Goal: Task Accomplishment & Management: Manage account settings

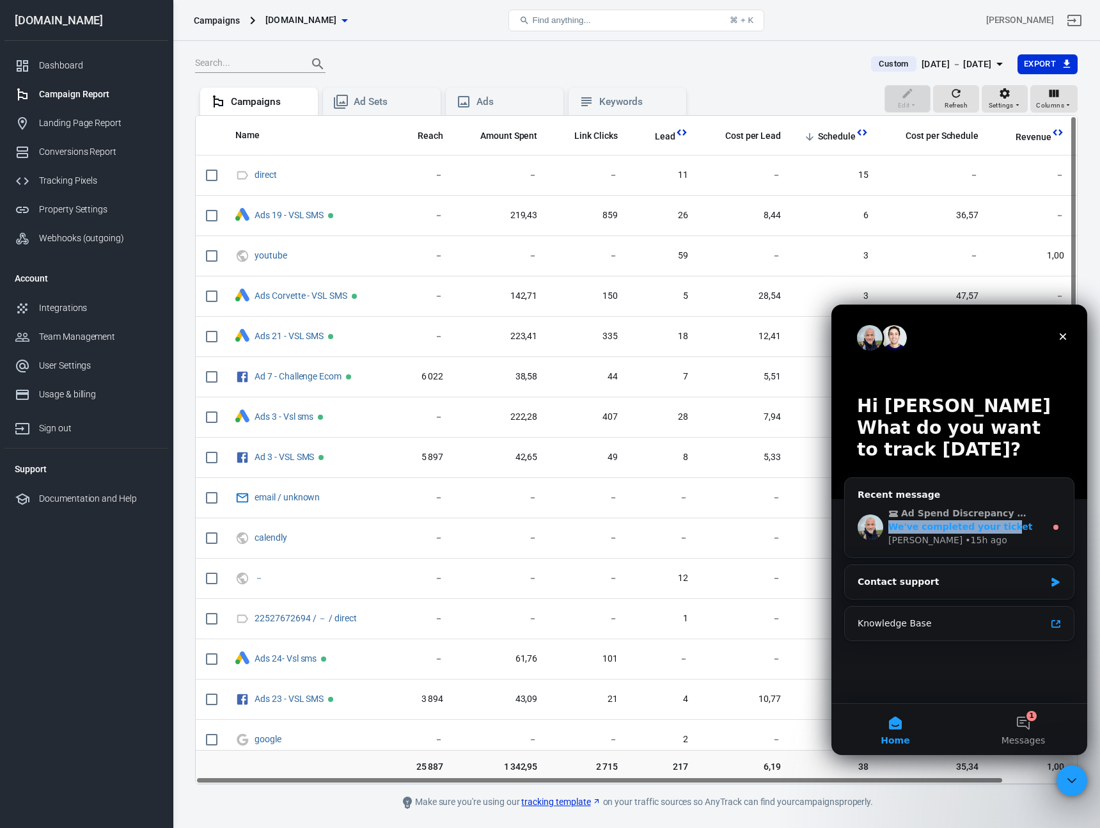
drag, startPoint x: 1004, startPoint y: 526, endPoint x: 1006, endPoint y: 514, distance: 11.7
click at [1006, 514] on div "Ad Spend Discrepancy Between Google Ads, Facebook Ads, and AnyTrack We've compl…" at bounding box center [966, 527] width 157 height 40
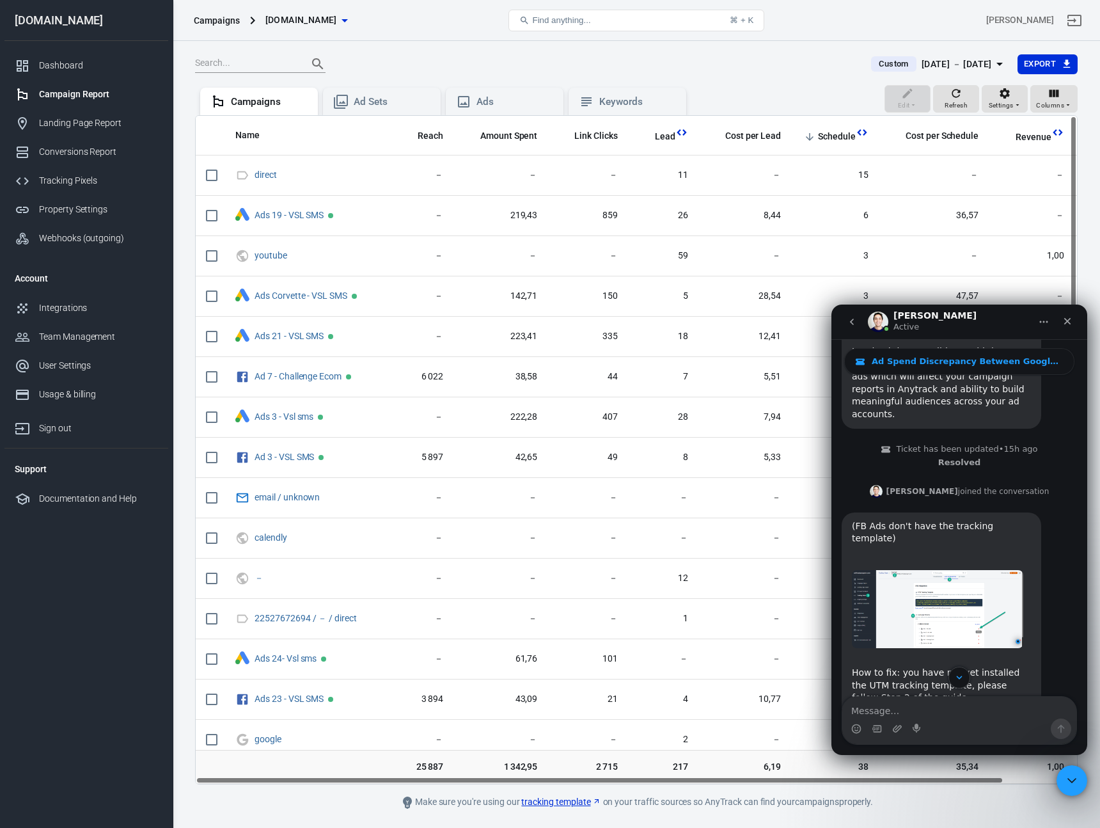
scroll to position [3272, 0]
click at [944, 704] on link "[URL][DOMAIN_NAME]" at bounding box center [902, 709] width 100 height 10
click at [963, 569] on img "Jose says…" at bounding box center [937, 608] width 171 height 78
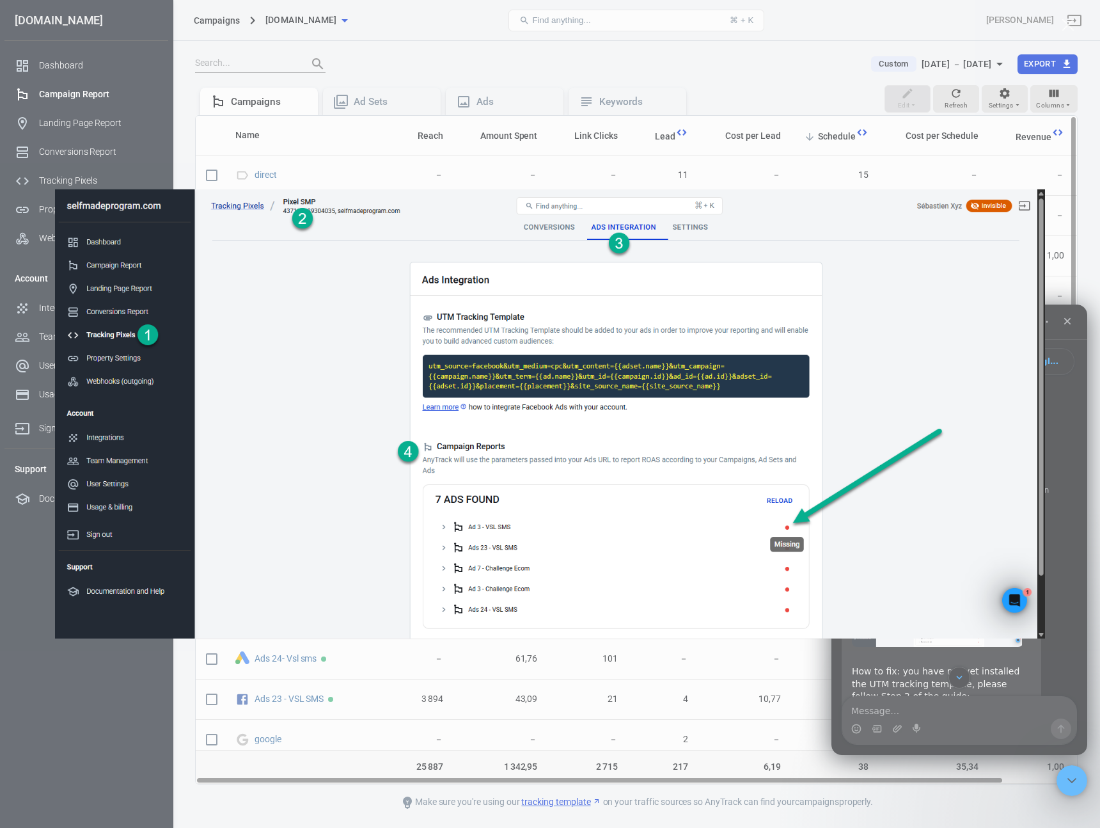
scroll to position [0, 0]
click at [904, 500] on img "Close" at bounding box center [550, 413] width 990 height 449
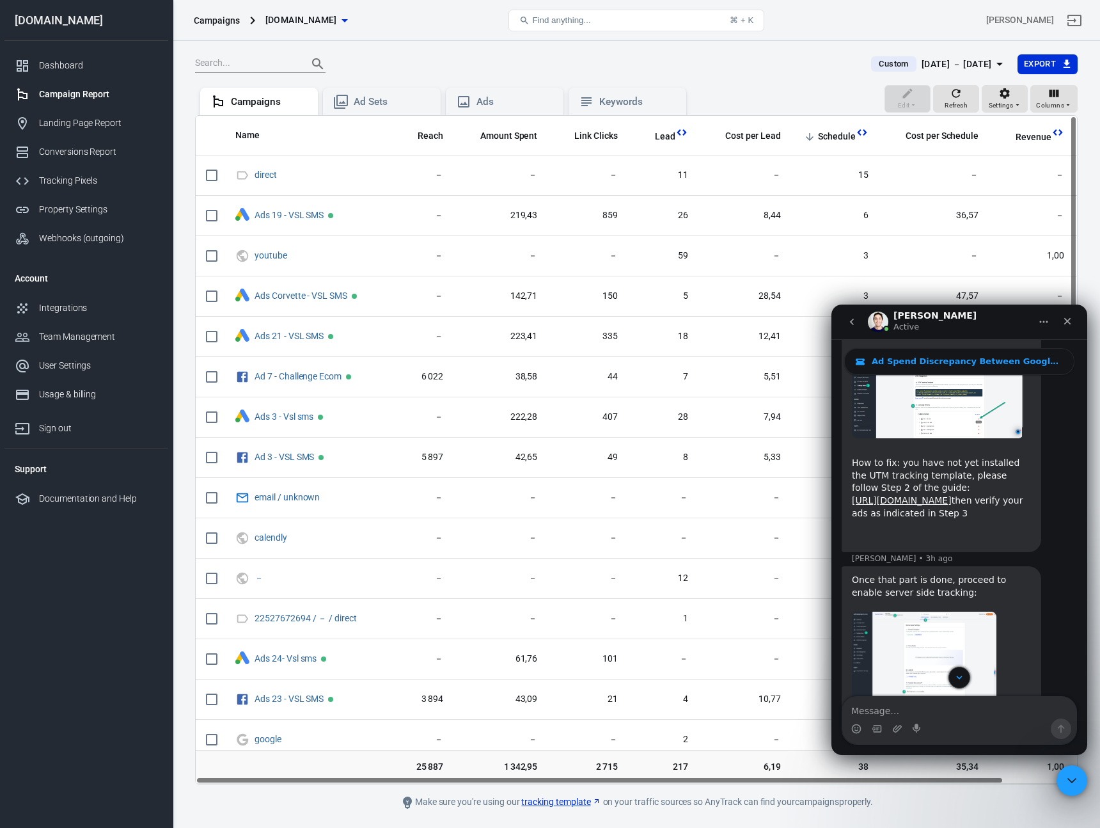
scroll to position [3483, 0]
click at [929, 610] on img "Jose says…" at bounding box center [924, 695] width 145 height 171
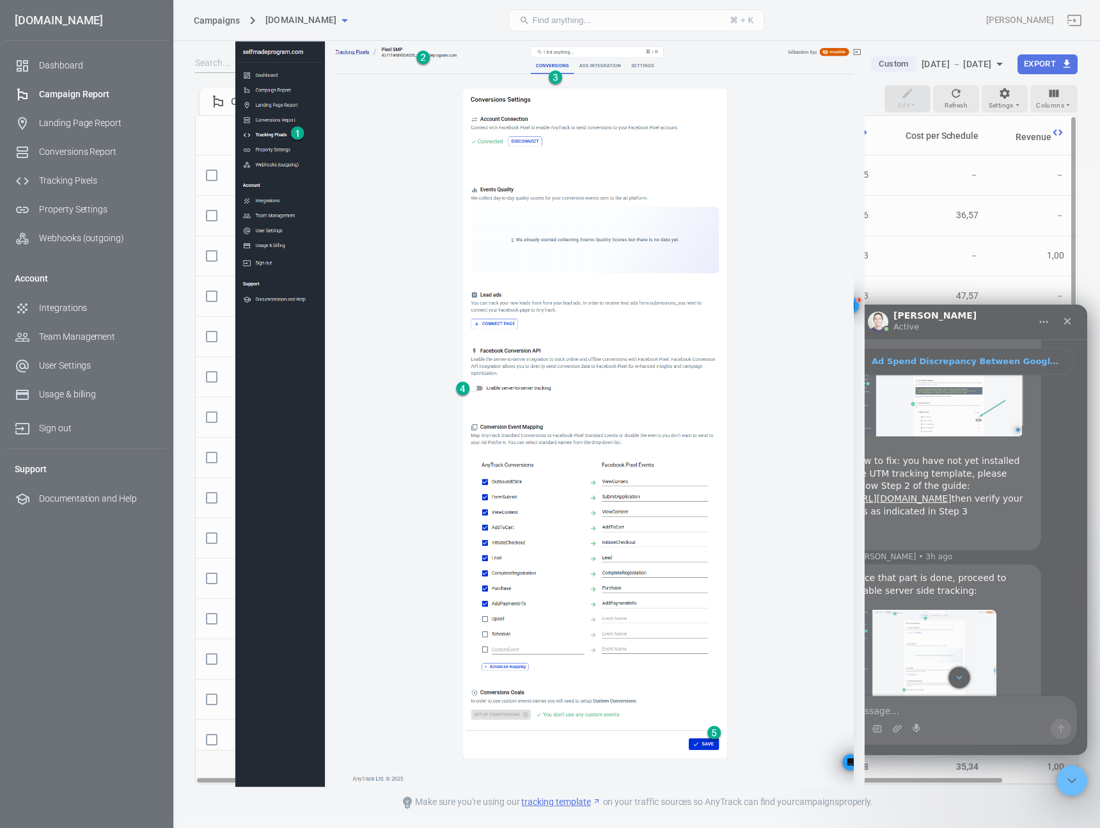
click at [1007, 521] on div "Intercom messenger" at bounding box center [550, 414] width 1100 height 828
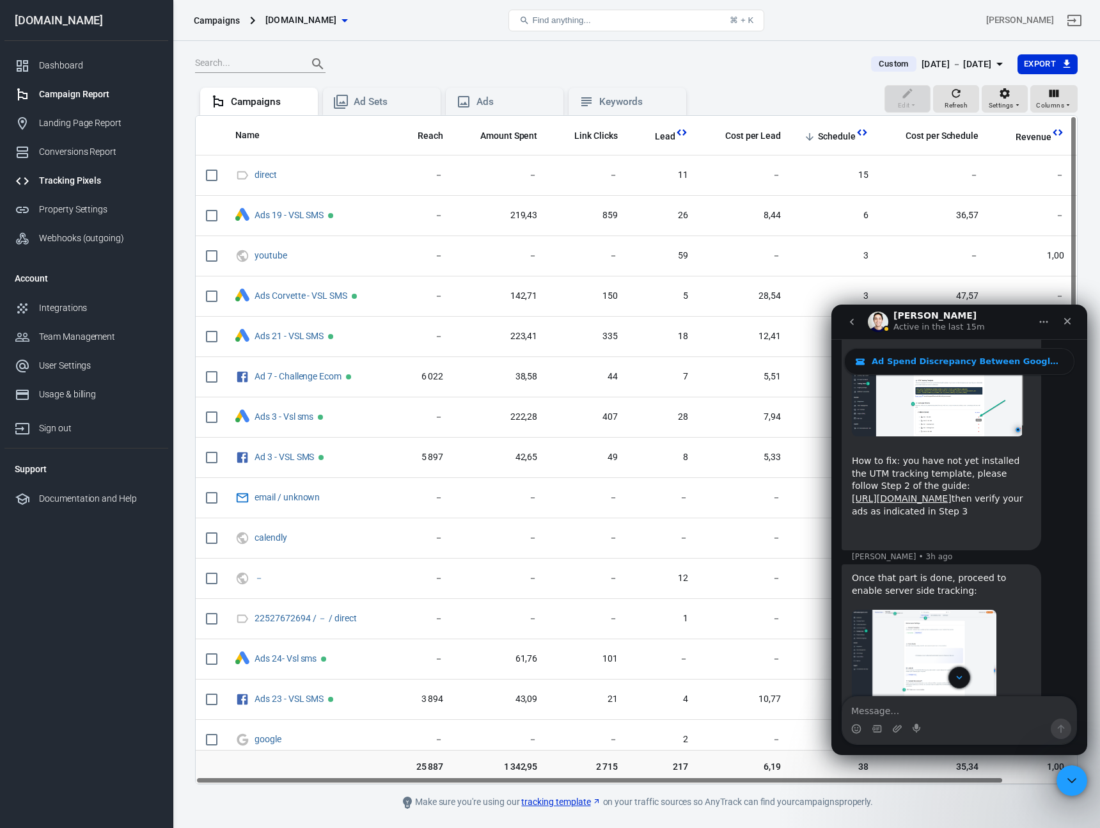
click at [69, 180] on div "Tracking Pixels" at bounding box center [98, 180] width 119 height 13
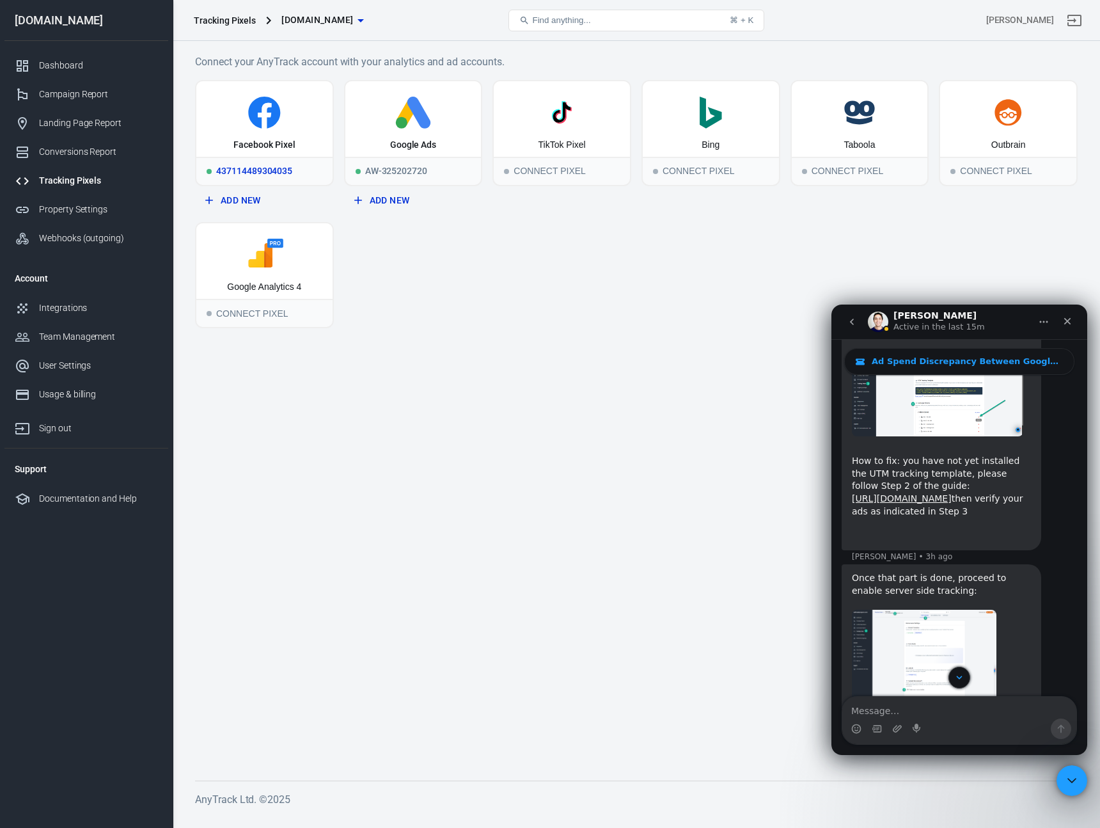
click at [255, 112] on icon at bounding box center [264, 113] width 32 height 32
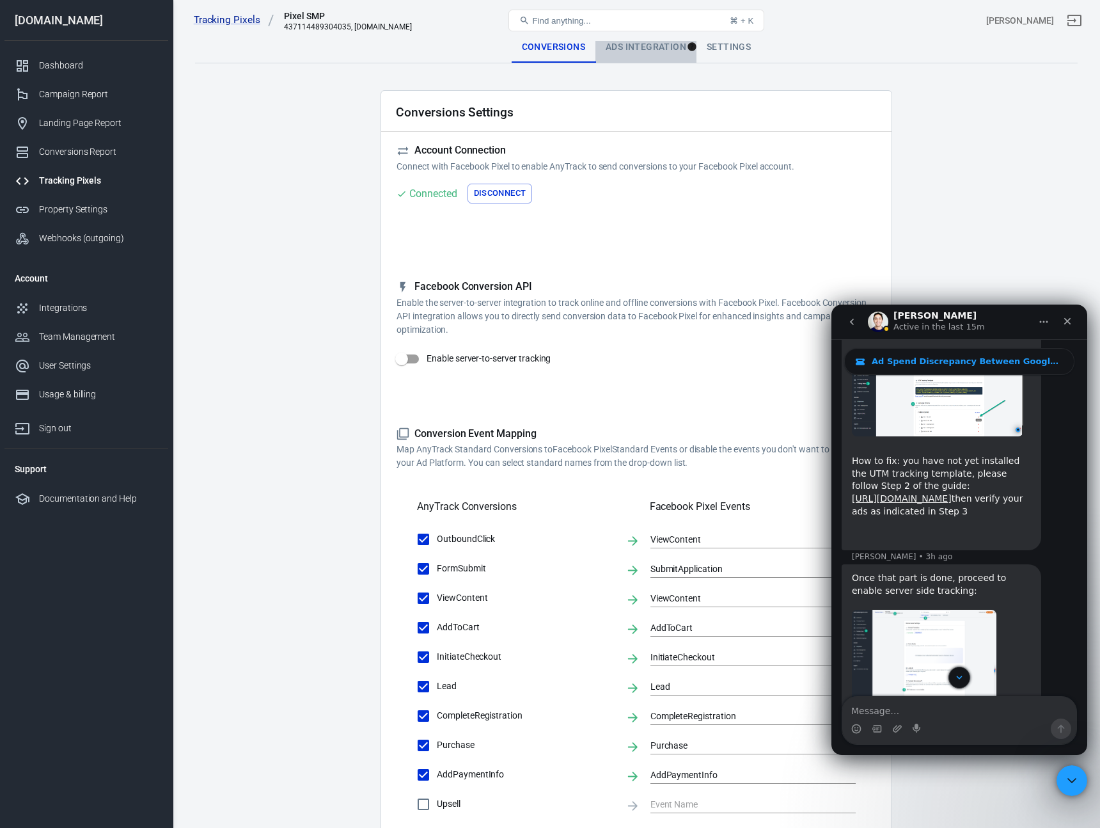
click at [663, 48] on div "Ads Integration" at bounding box center [645, 47] width 101 height 31
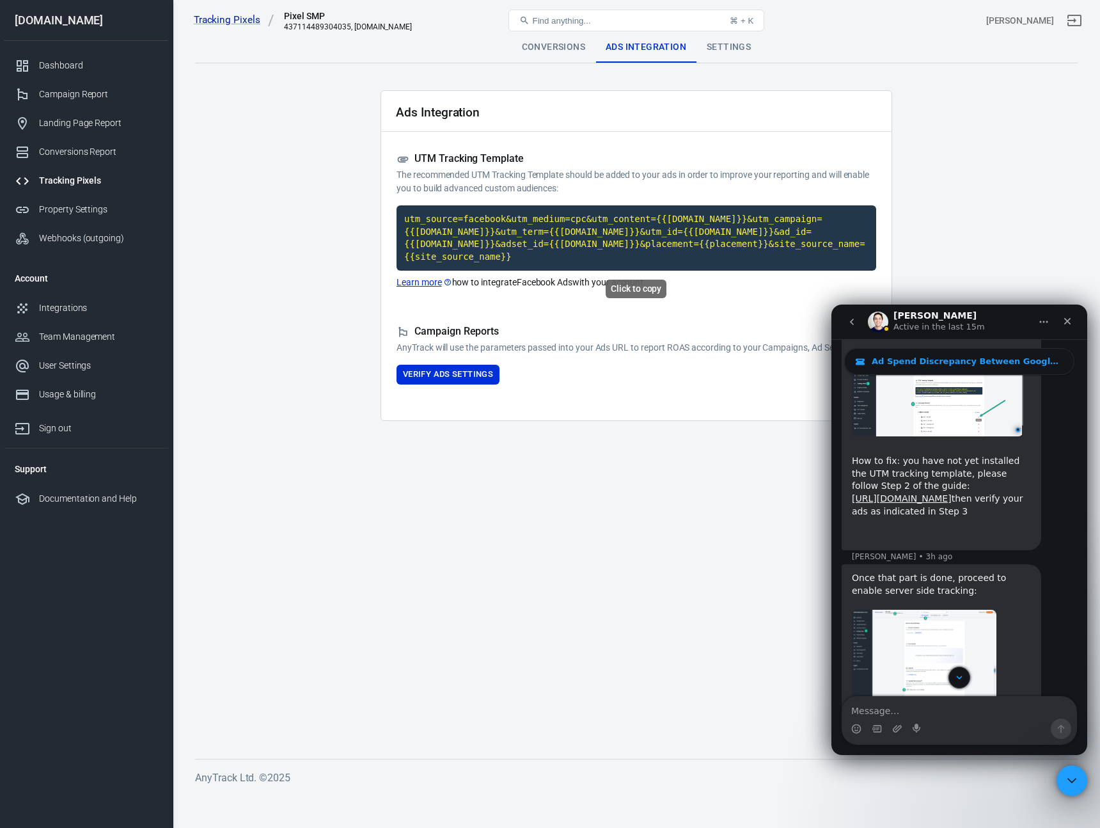
click at [569, 246] on code "utm_source=facebook&utm_medium=cpc&utm_content={{[DOMAIN_NAME]}}&utm_campaign={…" at bounding box center [637, 237] width 480 height 65
click at [591, 246] on code "utm_source=facebook&utm_medium=cpc&utm_content={{[DOMAIN_NAME]}}&utm_campaign={…" at bounding box center [637, 237] width 480 height 65
click at [458, 384] on button "Verify Ads Settings" at bounding box center [448, 375] width 103 height 20
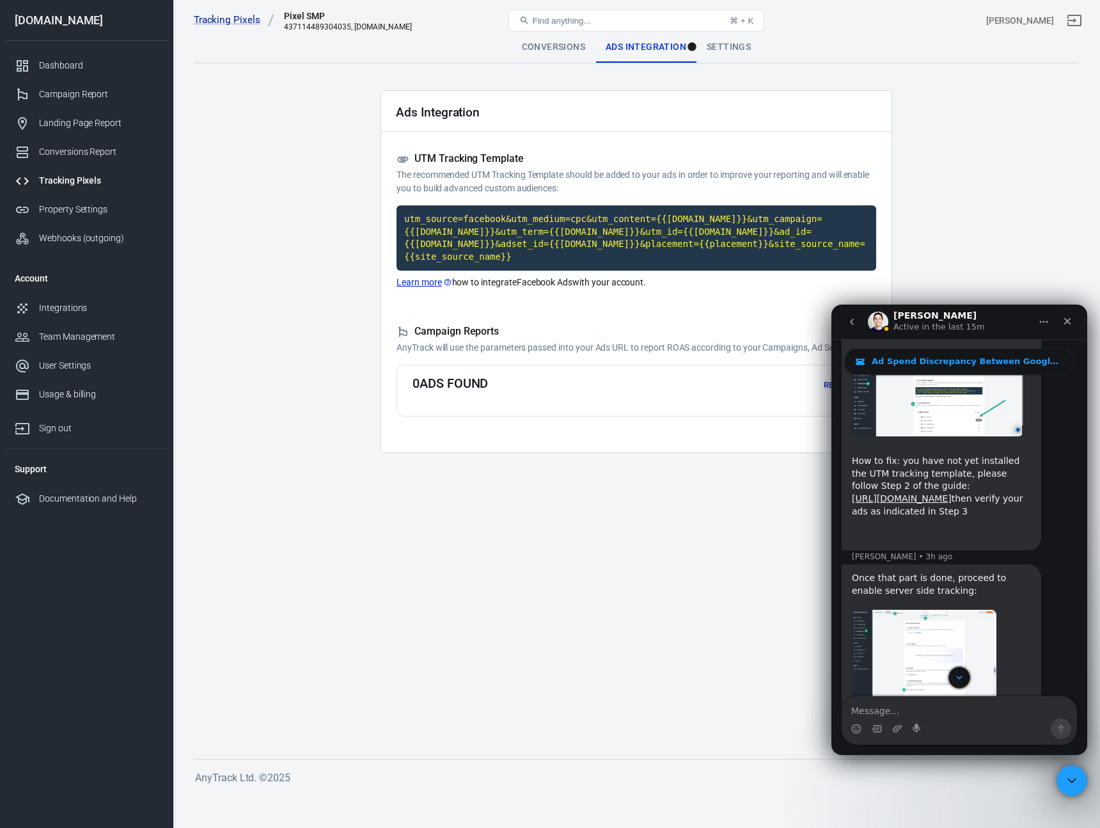
click at [952, 610] on img "Jose says…" at bounding box center [924, 695] width 145 height 171
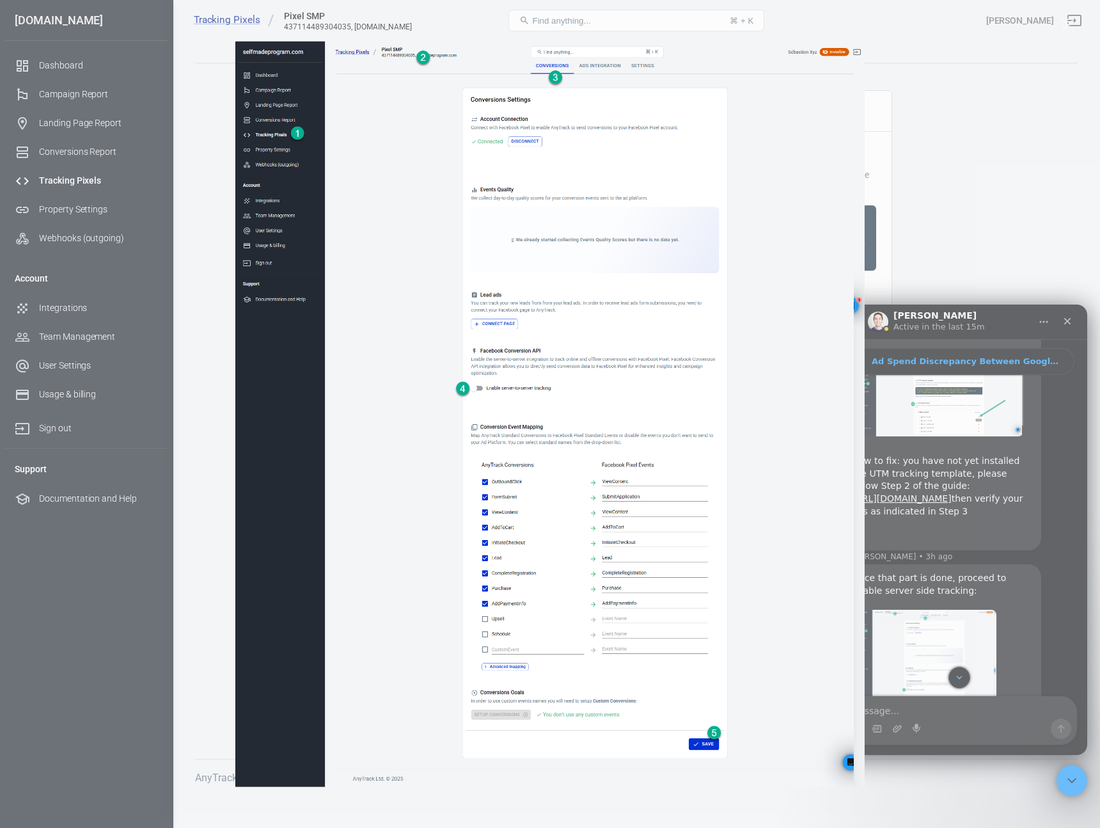
click at [964, 231] on div "Intercom messenger" at bounding box center [550, 414] width 1100 height 828
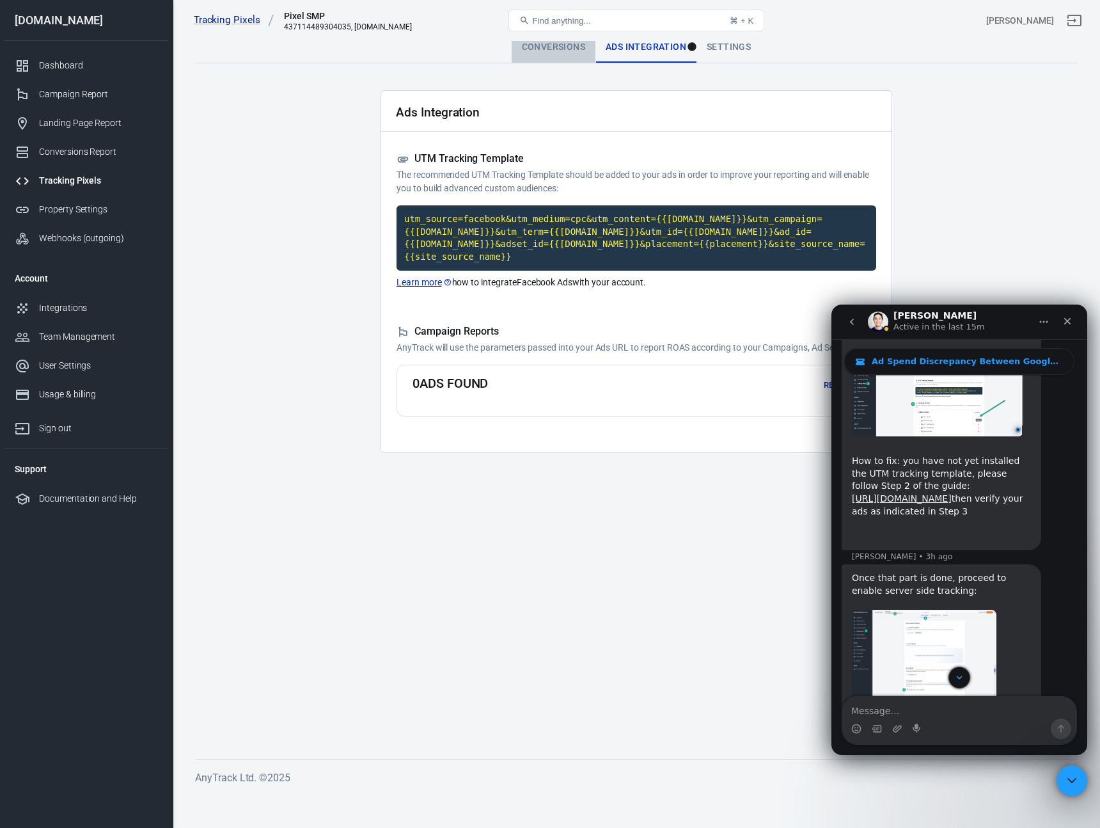
click at [553, 42] on div "Conversions" at bounding box center [554, 47] width 84 height 31
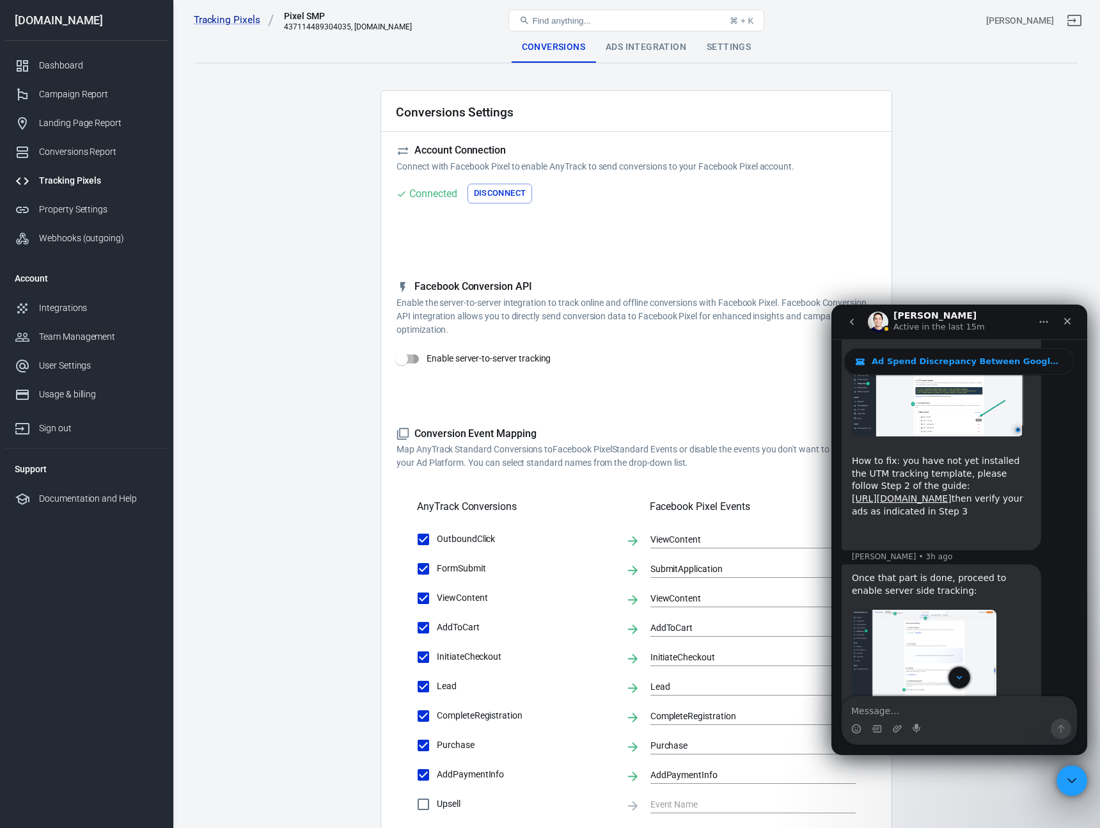
click at [414, 358] on input "Enable server-to-server tracking" at bounding box center [401, 359] width 73 height 24
checkbox input "true"
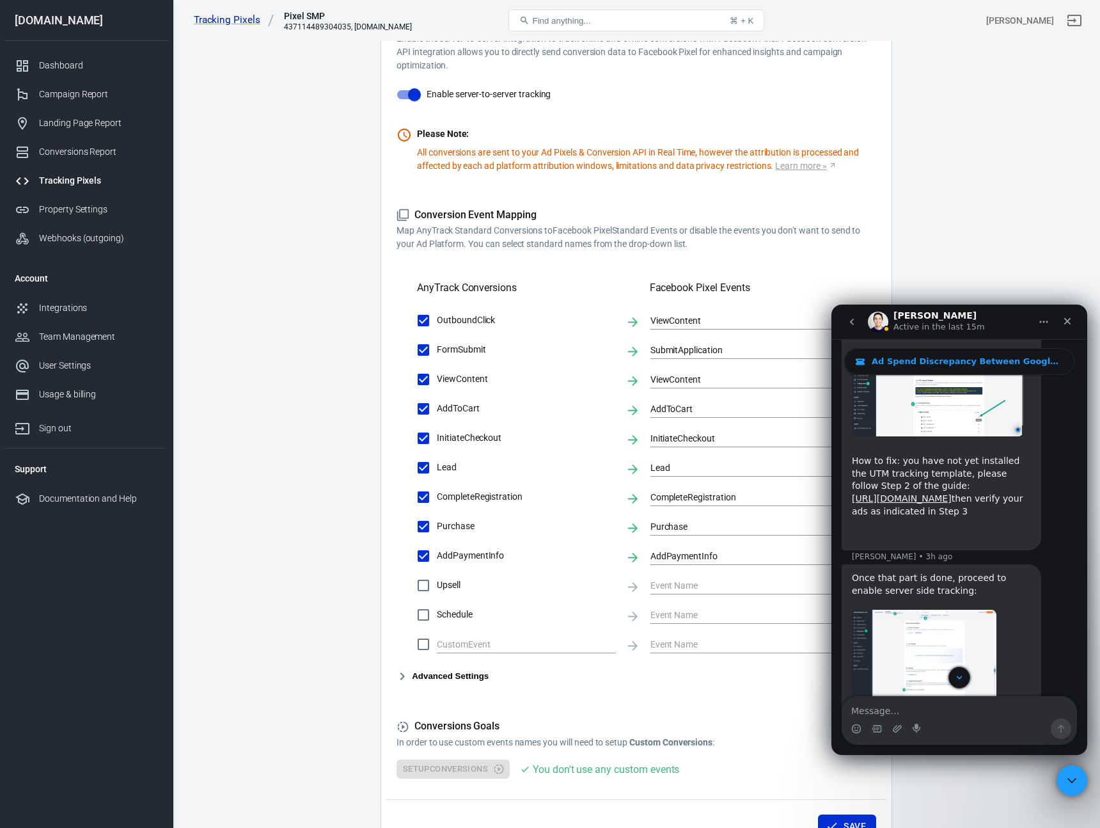
scroll to position [262, 0]
click at [856, 816] on button "Save" at bounding box center [847, 828] width 58 height 24
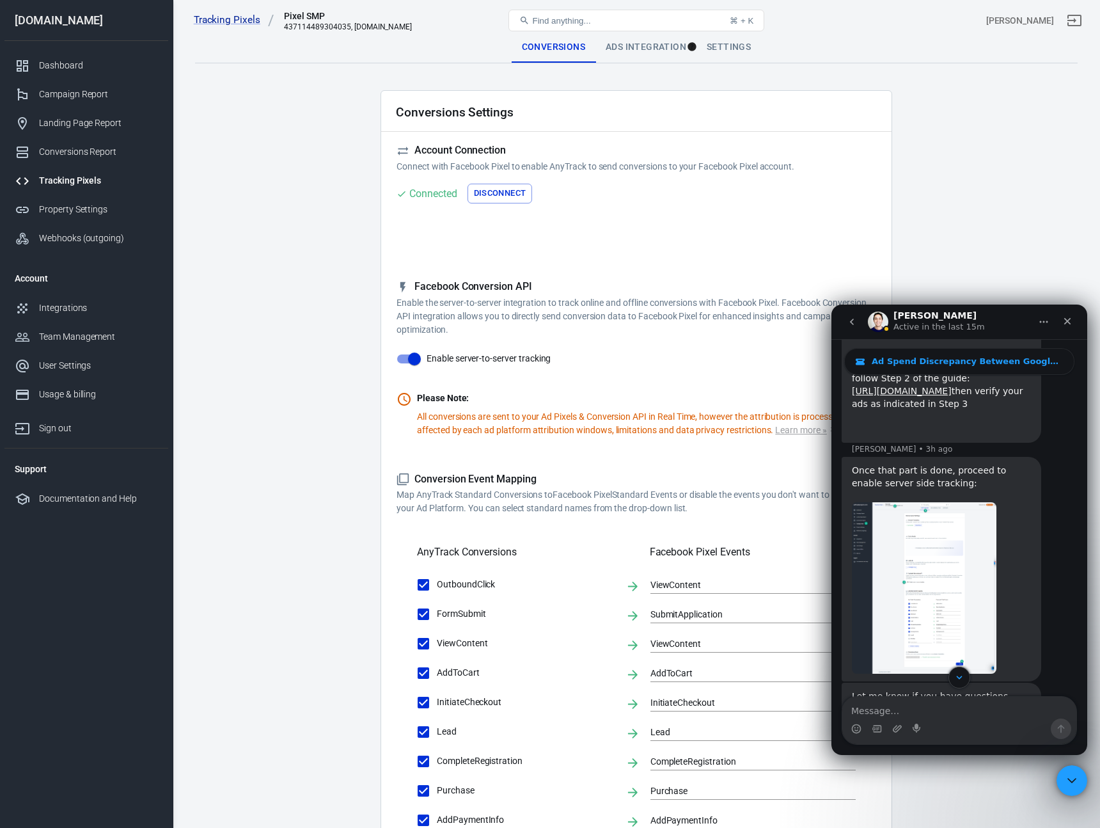
scroll to position [3607, 0]
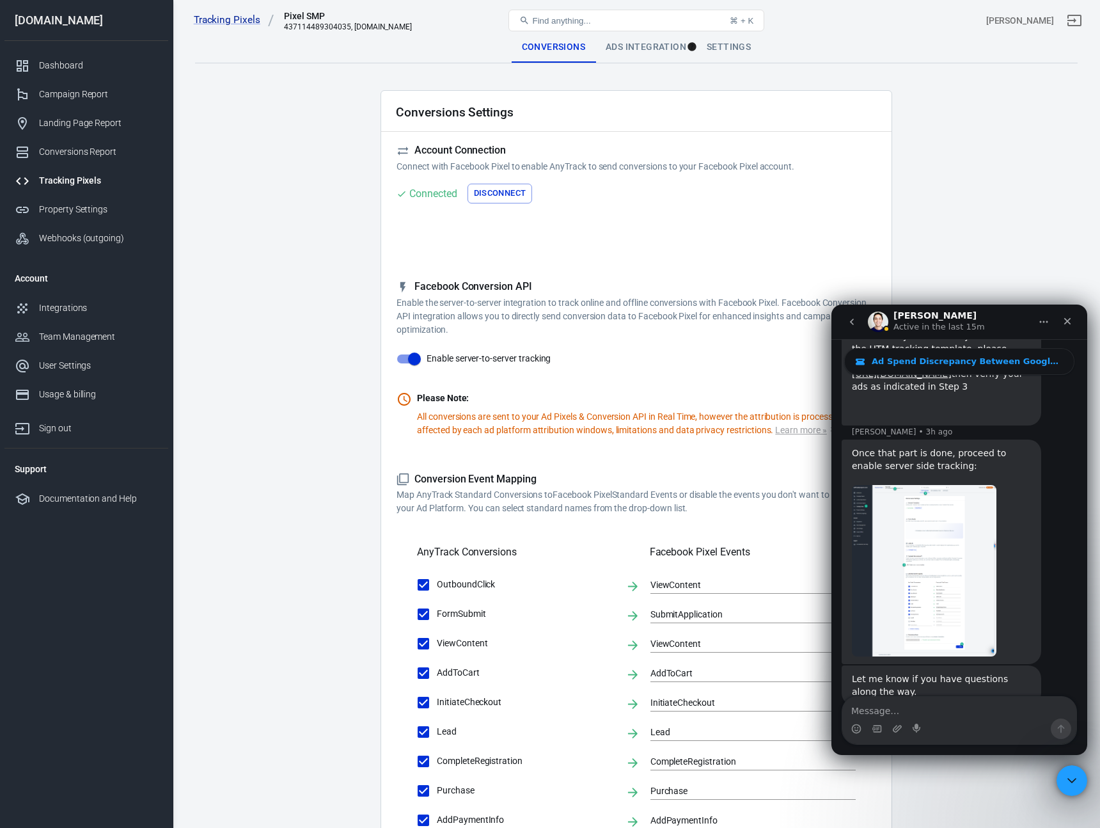
click at [997, 793] on span "Amazing" at bounding box center [991, 804] width 23 height 23
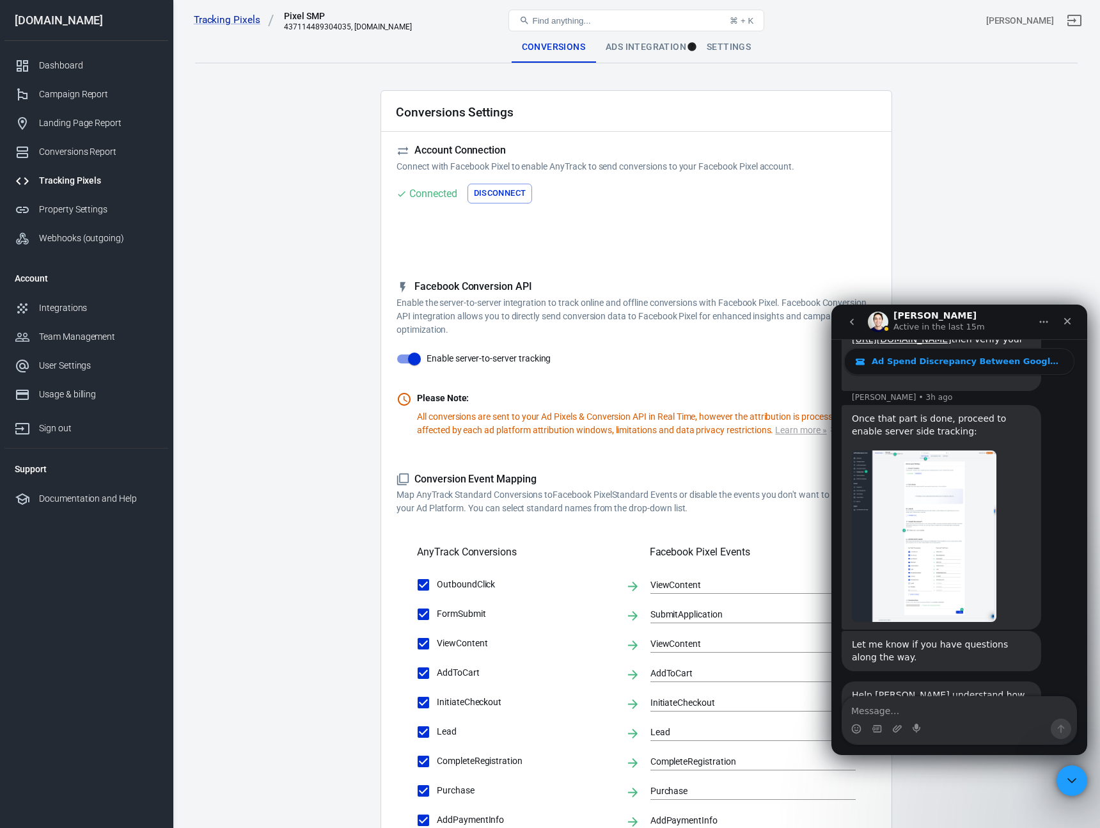
click at [993, 803] on div "Submit" at bounding box center [998, 816] width 26 height 26
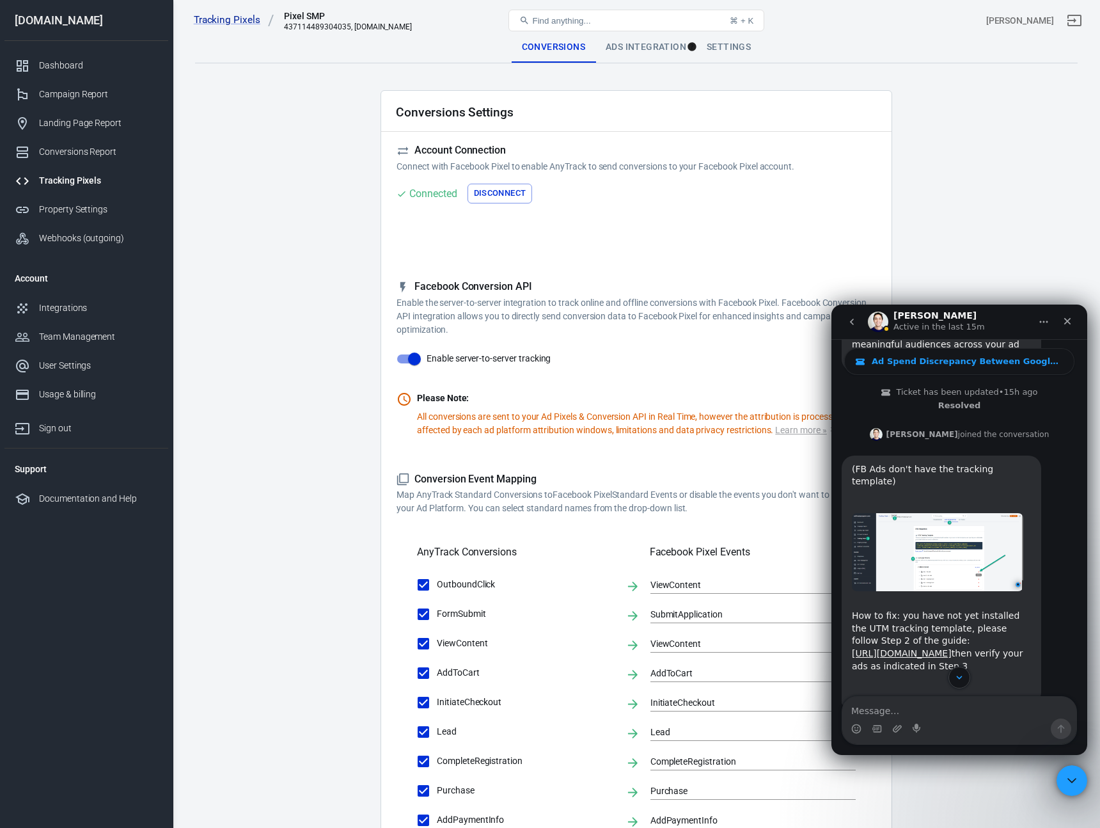
scroll to position [3209, 0]
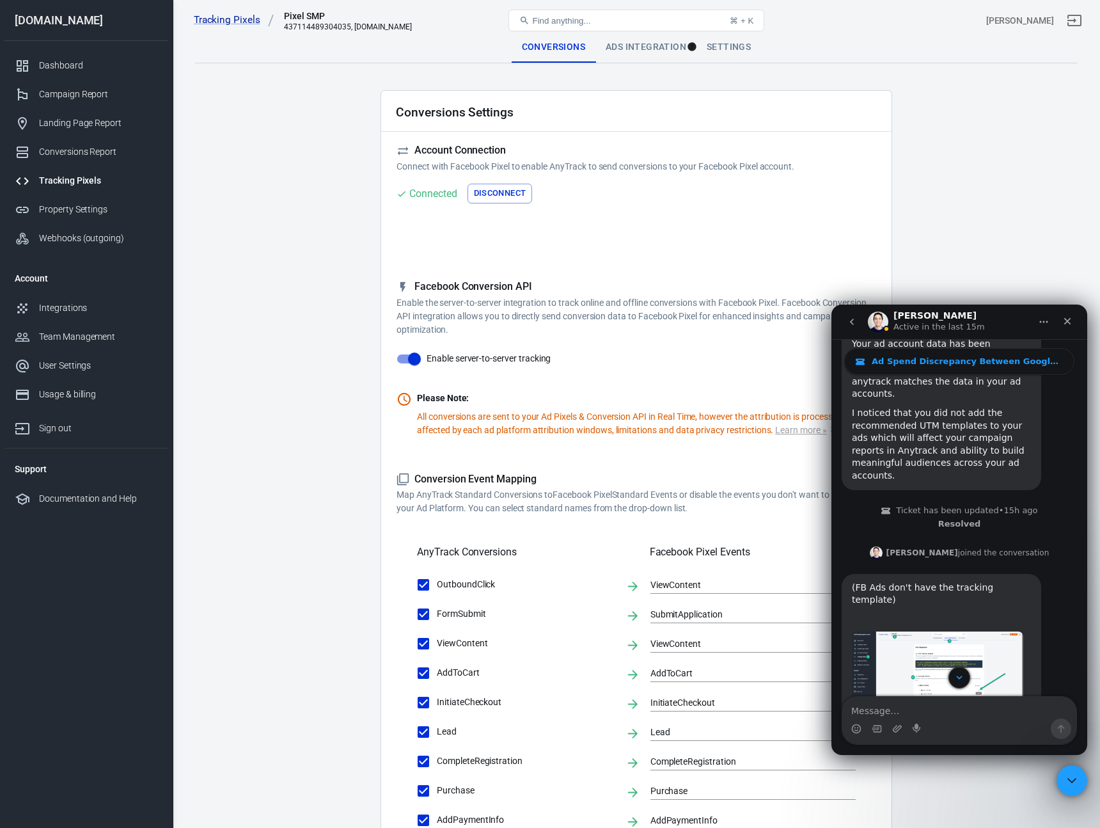
click at [641, 49] on div "Ads Integration" at bounding box center [645, 47] width 101 height 31
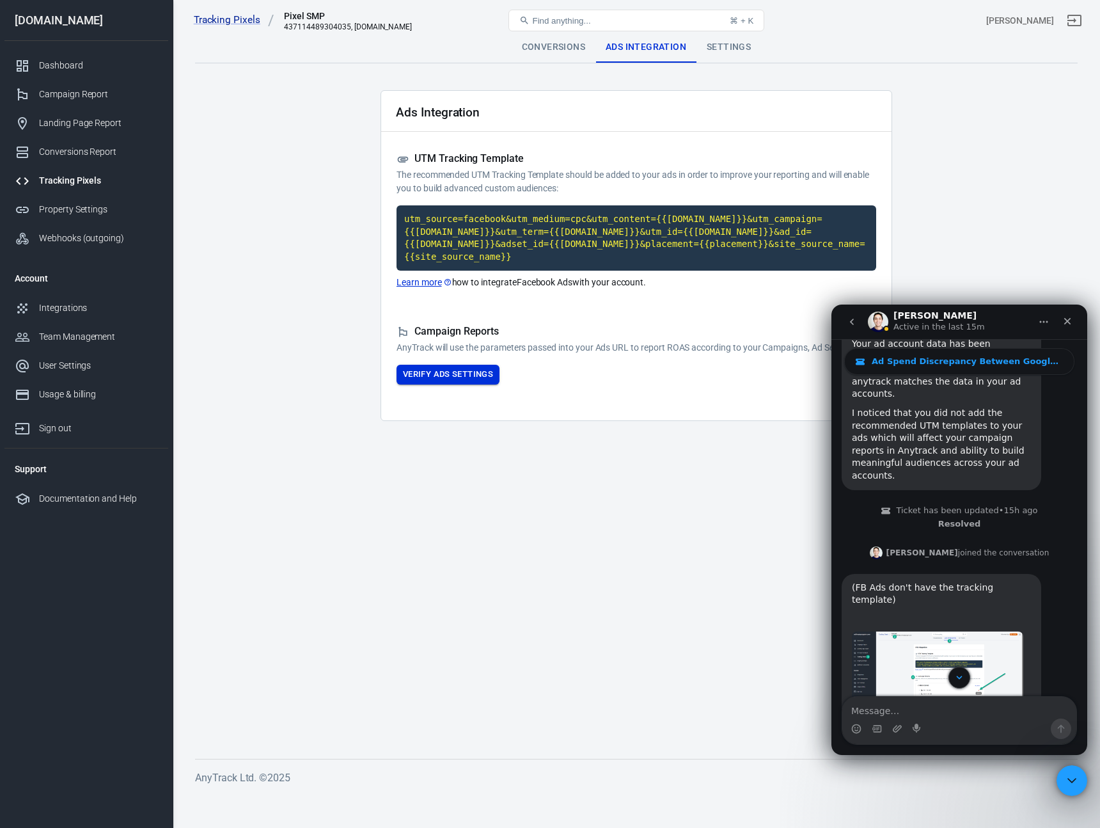
click at [469, 384] on button "Verify Ads Settings" at bounding box center [448, 375] width 103 height 20
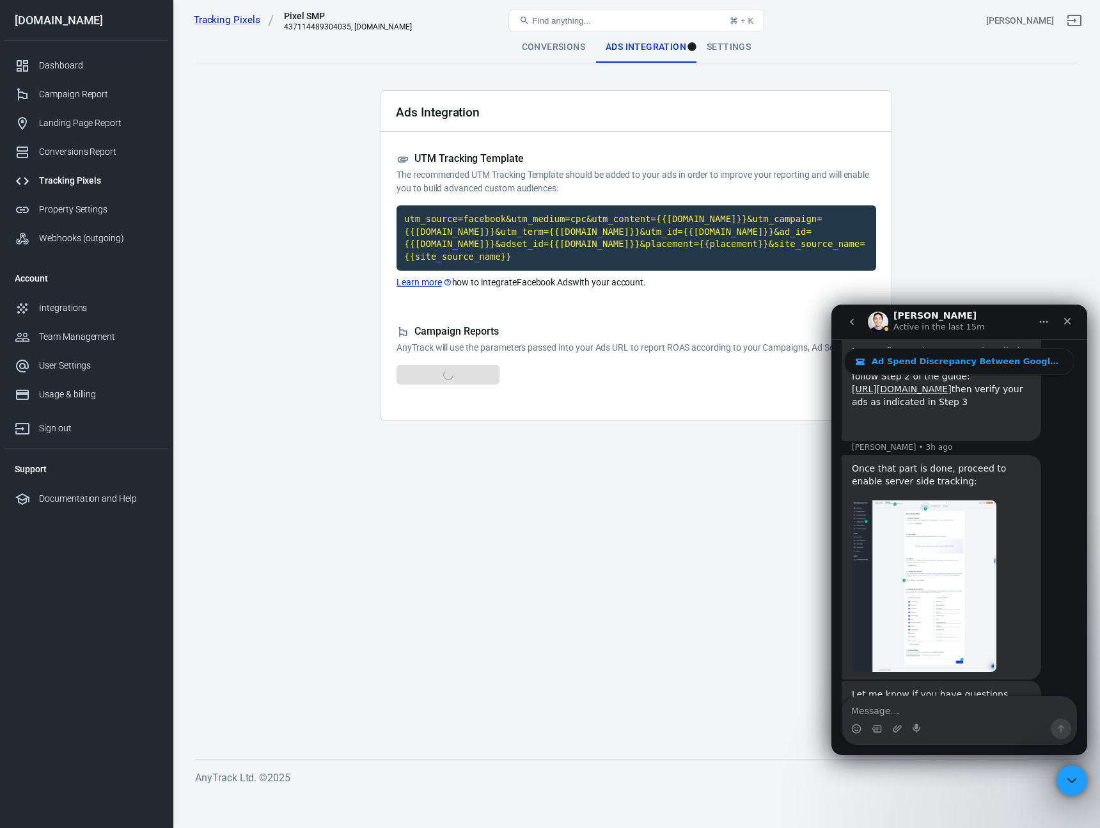
scroll to position [3642, 0]
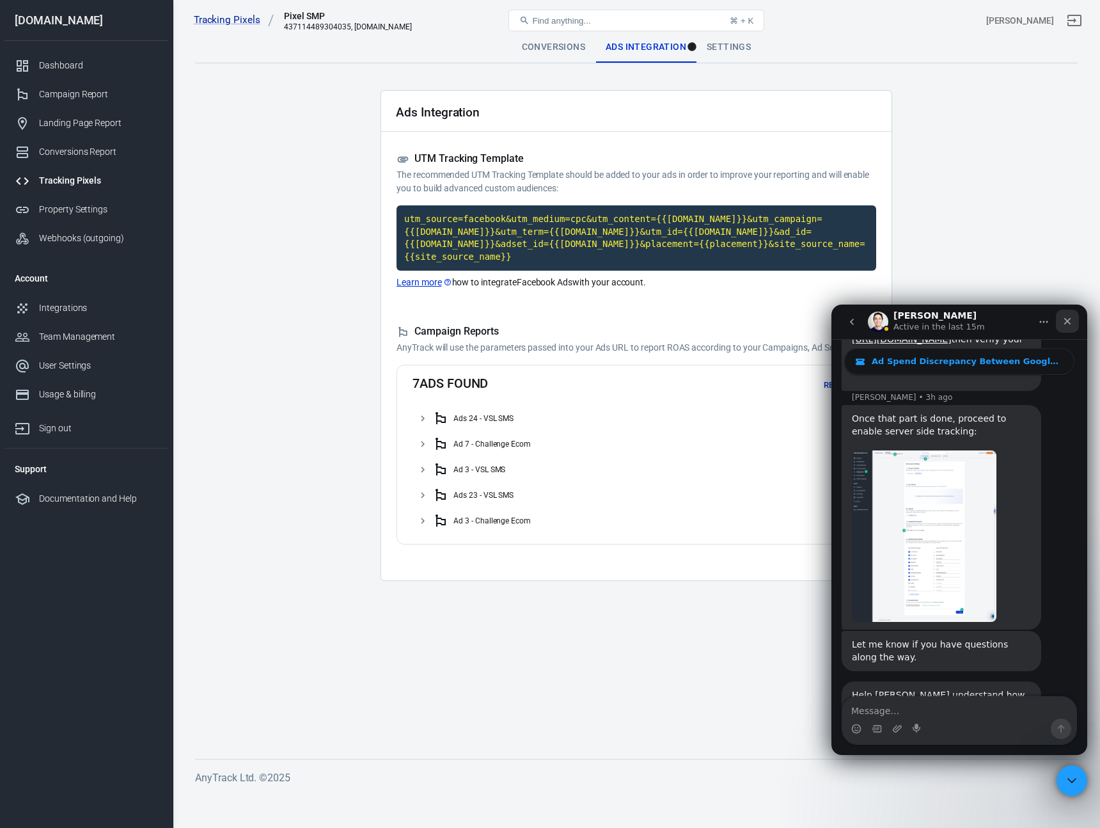
click at [1071, 319] on icon "Close" at bounding box center [1067, 321] width 10 height 10
